Goal: Find specific page/section

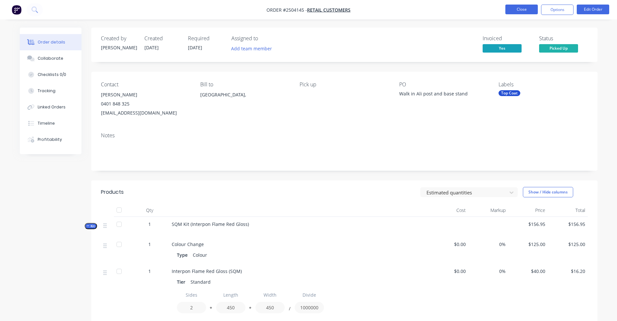
click at [520, 9] on button "Close" at bounding box center [522, 10] width 32 height 10
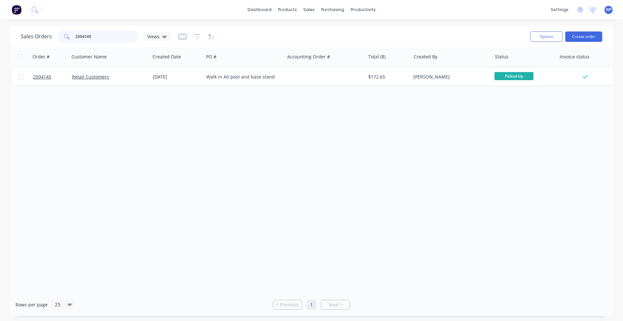
drag, startPoint x: 91, startPoint y: 36, endPoint x: 67, endPoint y: 36, distance: 24.4
click at [67, 36] on div "2504145" at bounding box center [97, 36] width 81 height 13
paste input "3578"
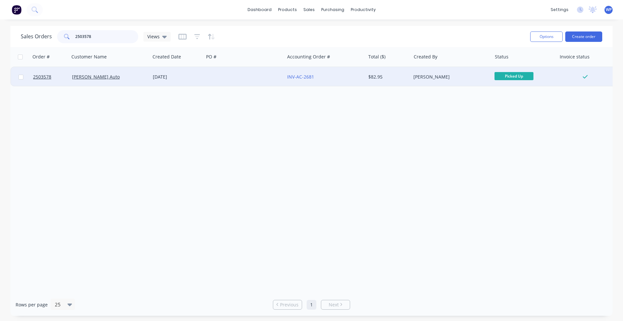
type input "2503578"
click at [112, 79] on div "[PERSON_NAME] Auto" at bounding box center [108, 77] width 72 height 6
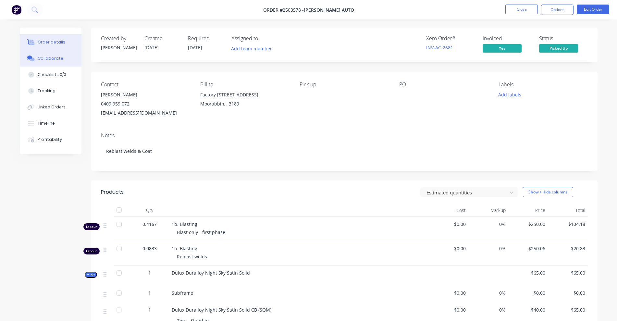
click at [51, 60] on div "Collaborate" at bounding box center [51, 59] width 26 height 6
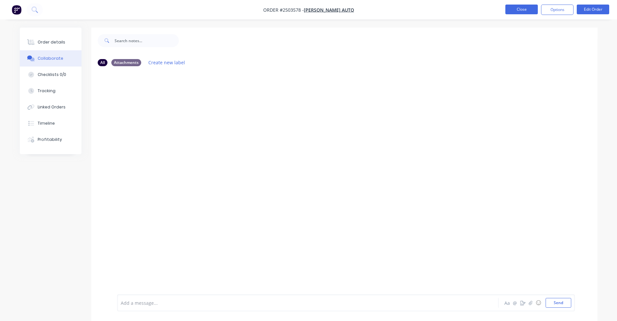
click at [522, 11] on button "Close" at bounding box center [522, 10] width 32 height 10
